Goal: Transaction & Acquisition: Purchase product/service

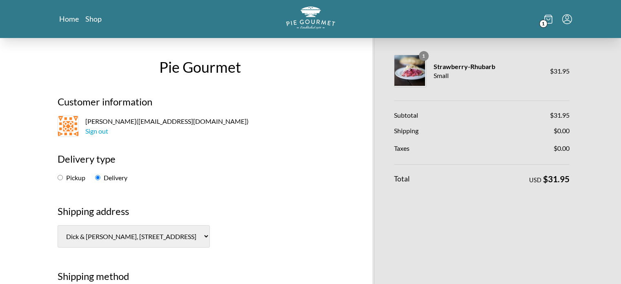
select select "-1"
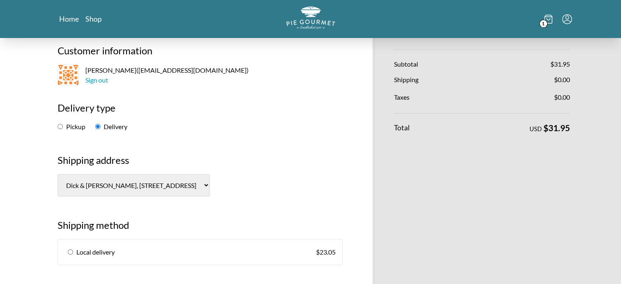
click at [68, 251] on input "radio" at bounding box center [70, 251] width 5 height 5
radio input "true"
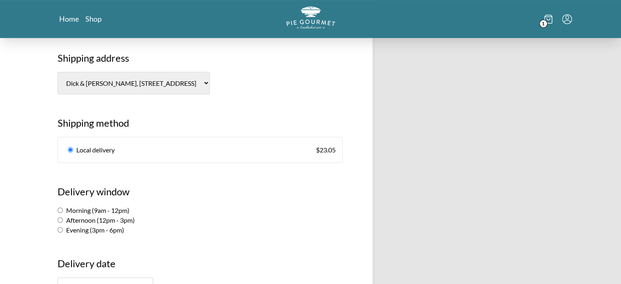
scroll to position [172, 0]
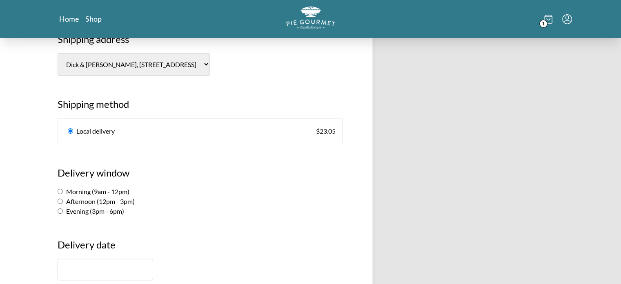
click at [60, 190] on input "Morning (9am - 12pm)" at bounding box center [60, 191] width 5 height 5
radio input "true"
click at [119, 262] on input "text" at bounding box center [106, 270] width 96 height 22
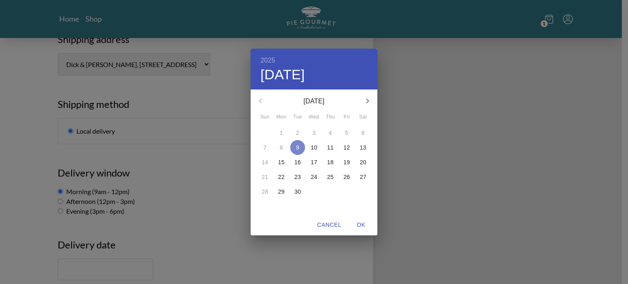
click at [298, 146] on p "9" at bounding box center [297, 147] width 3 height 8
click at [359, 223] on span "OK" at bounding box center [361, 225] width 20 height 10
type input "[DATE]"
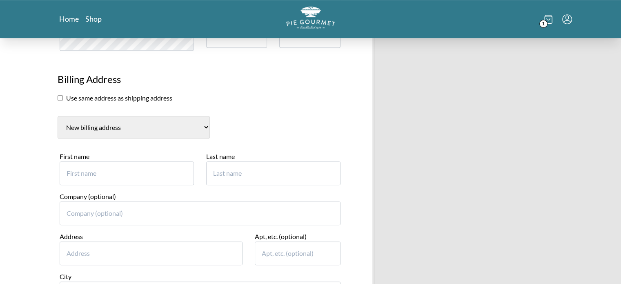
scroll to position [497, 0]
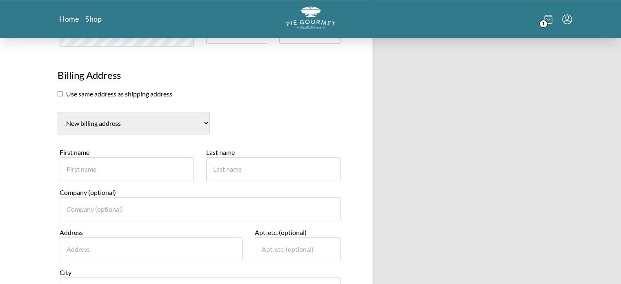
click at [186, 174] on input "First name" at bounding box center [127, 169] width 134 height 24
type input "[PERSON_NAME]"
type input "Parks"
type input "12904 [PERSON_NAME] Dr"
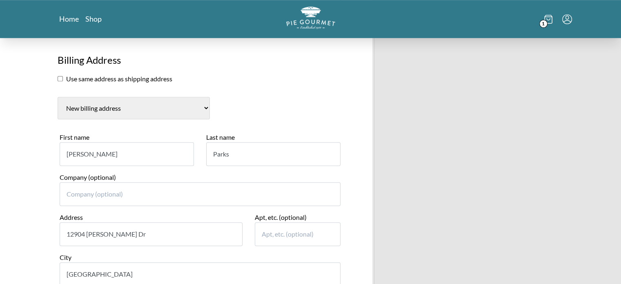
type input "[GEOGRAPHIC_DATA]"
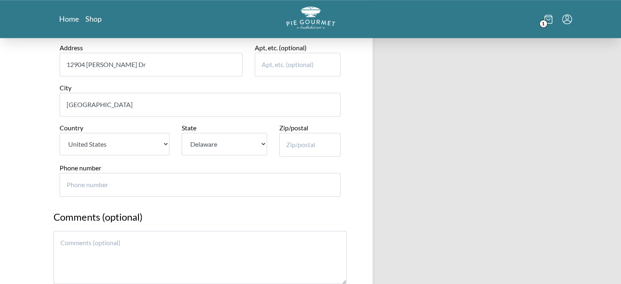
click at [219, 141] on select "State [US_STATE] [US_STATE] [US_STATE] [US_STATE] [US_STATE] [US_STATE] [US_STA…" at bounding box center [224, 144] width 85 height 22
select select "MD"
click at [182, 133] on select "State [US_STATE] [US_STATE] [US_STATE] [US_STATE] [US_STATE] [US_STATE] [US_STA…" at bounding box center [224, 144] width 85 height 22
click at [299, 145] on input "Zip/postal" at bounding box center [309, 145] width 61 height 24
type input "20853"
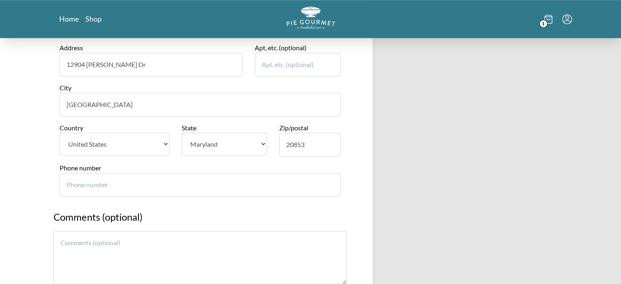
click at [220, 178] on input "Phone number" at bounding box center [200, 185] width 281 height 24
type input "3016611001"
click at [184, 241] on textarea at bounding box center [200, 257] width 293 height 53
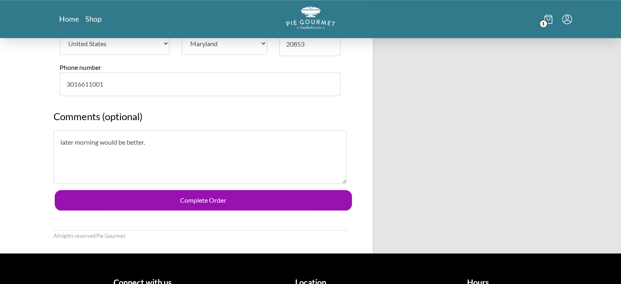
scroll to position [778, 0]
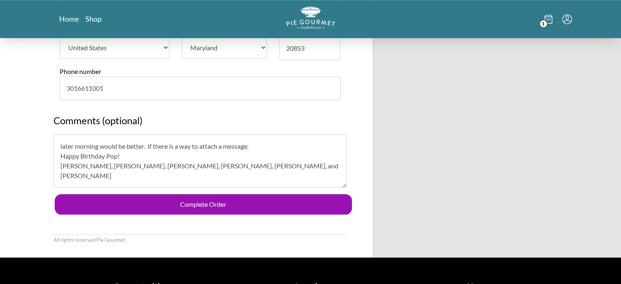
click at [223, 143] on textarea "later morning would be better. If there is a way to attach a message: Happy Bir…" at bounding box center [200, 160] width 293 height 53
click at [221, 169] on textarea "later morning would be better. If there is a way to attach this message it woul…" at bounding box center [200, 160] width 293 height 53
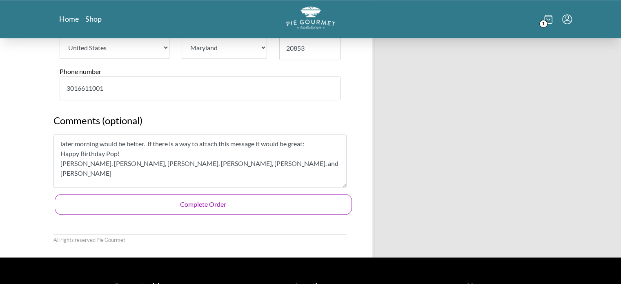
type textarea "later morning would be better. If there is a way to attach this message it woul…"
click at [206, 199] on button "Complete Order" at bounding box center [203, 204] width 297 height 20
